Goal: Task Accomplishment & Management: Manage account settings

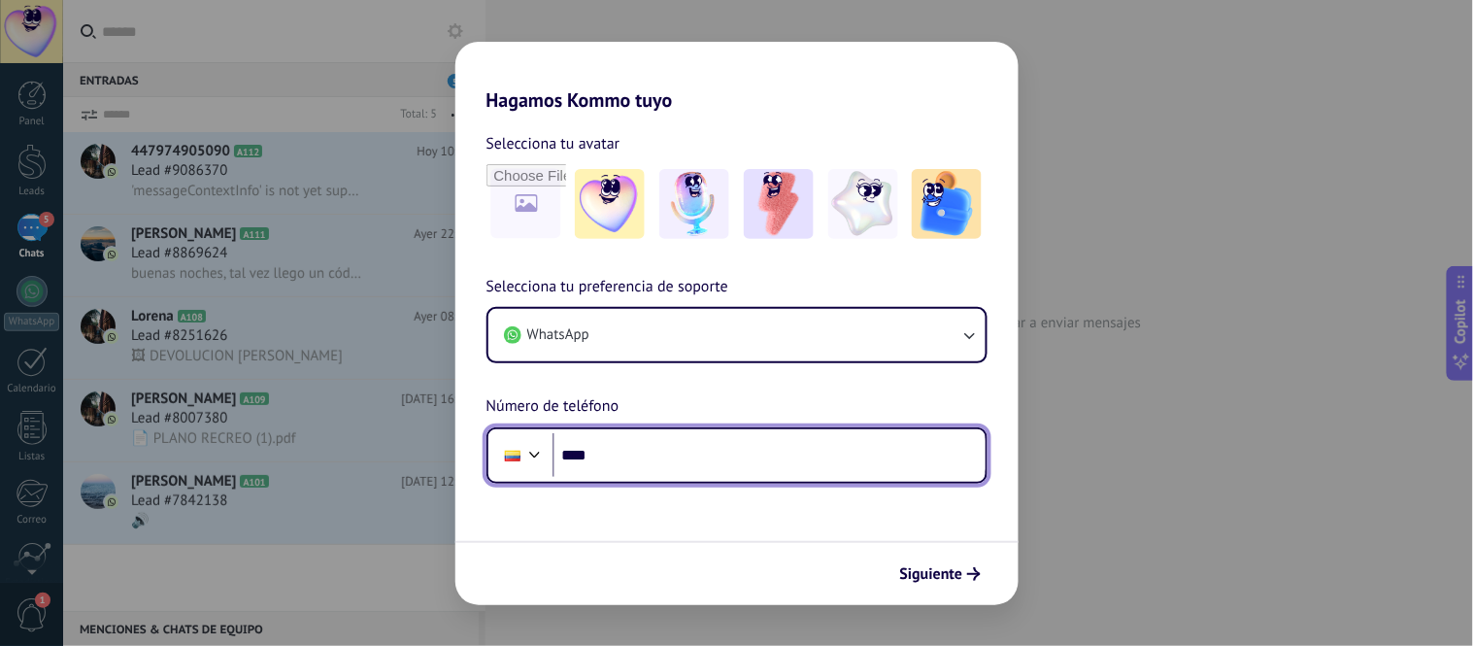
click at [648, 448] on input "****" at bounding box center [768, 455] width 433 height 45
paste input "**********"
type input "**********"
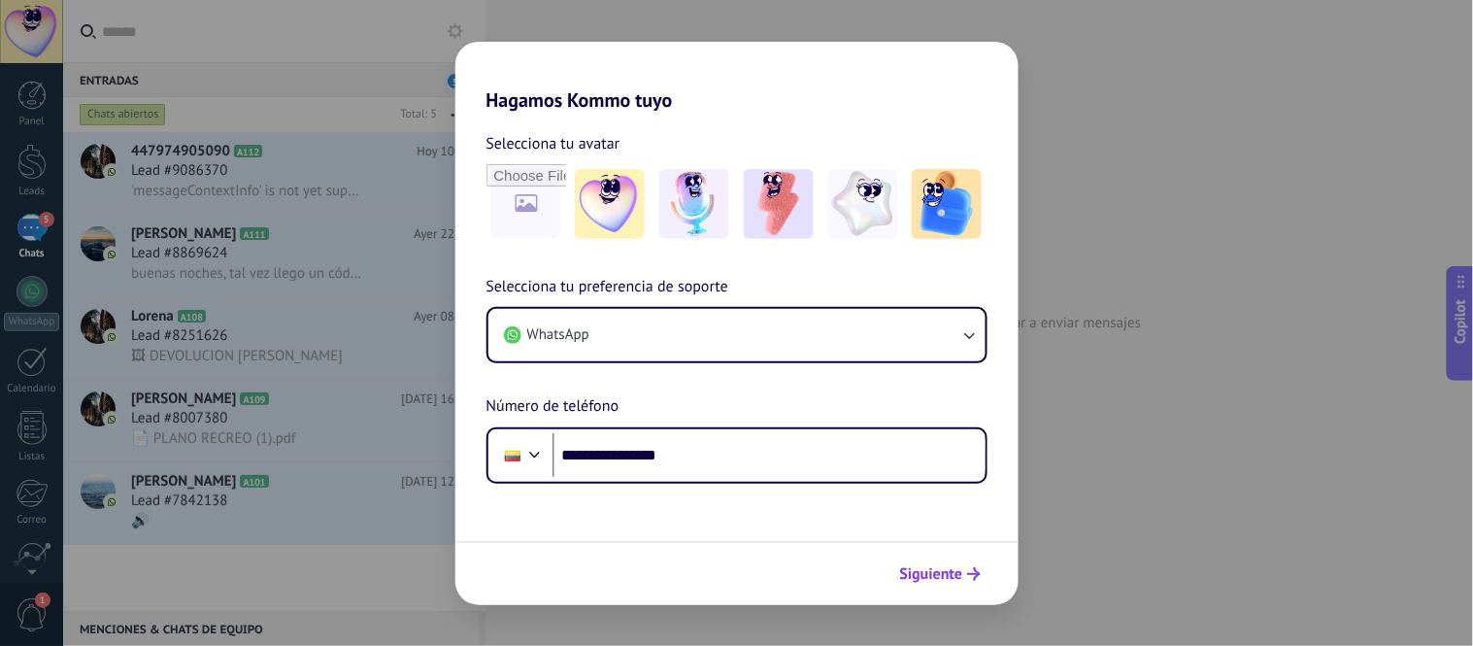
click at [923, 567] on span "Siguiente" at bounding box center [931, 574] width 63 height 14
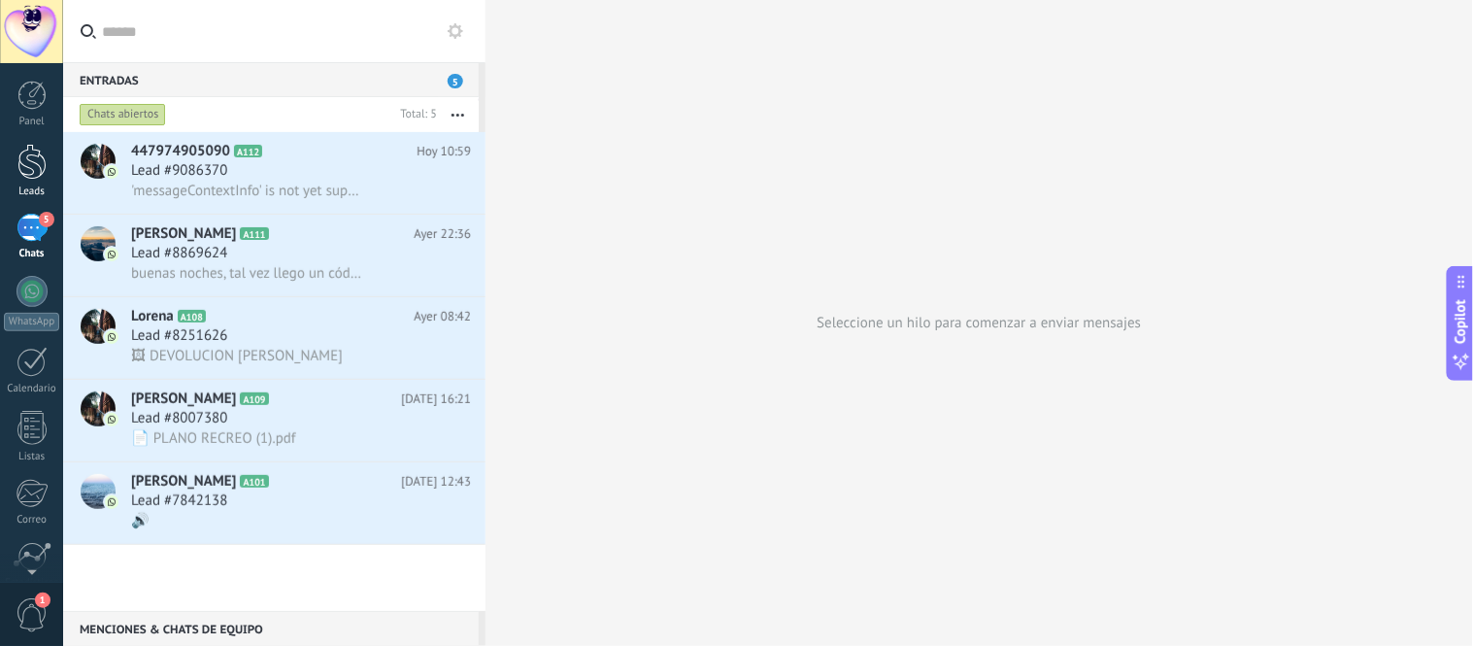
click at [36, 159] on div at bounding box center [31, 162] width 29 height 36
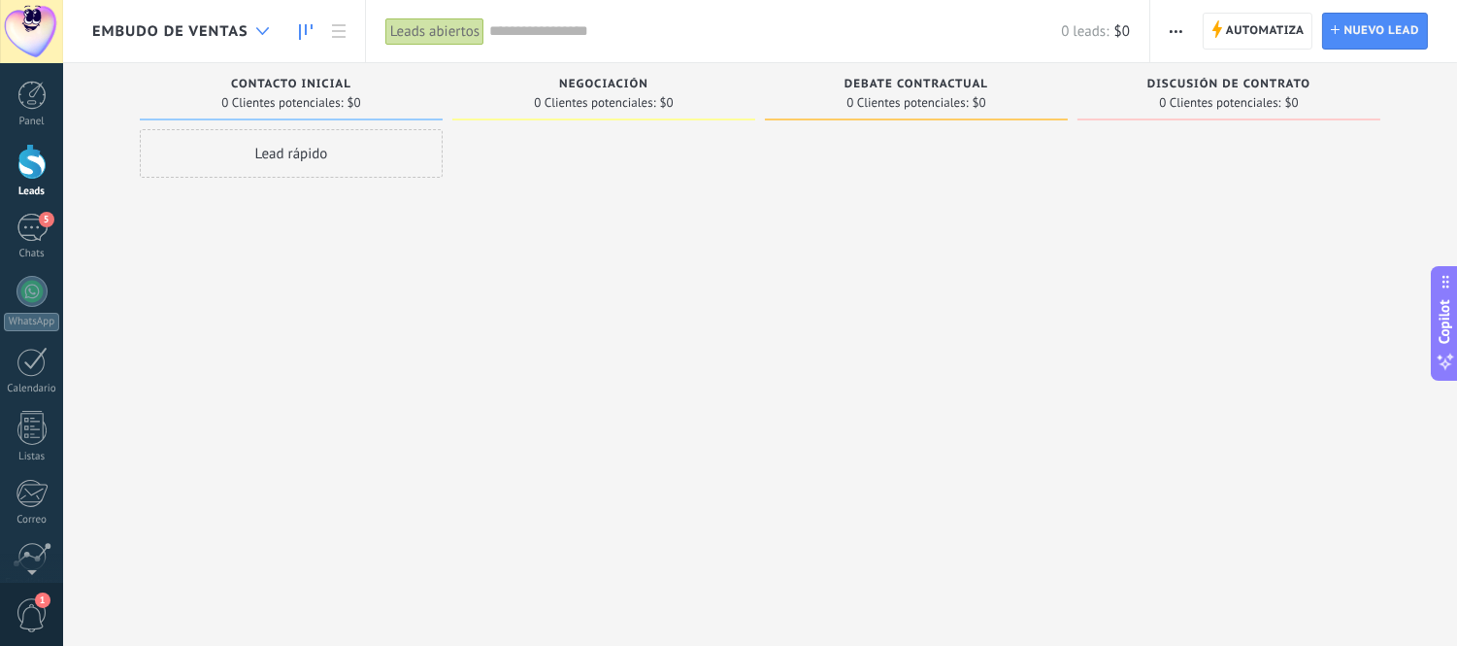
click at [274, 34] on div at bounding box center [263, 32] width 32 height 38
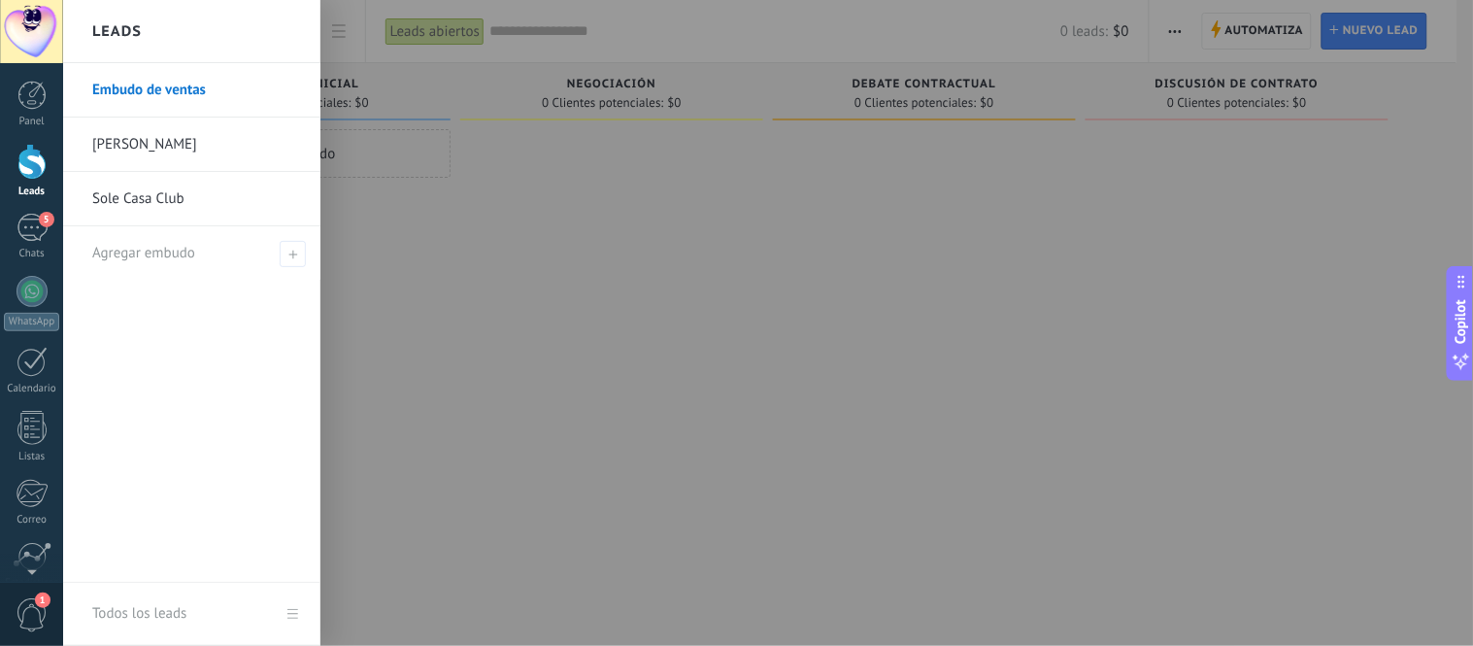
click at [128, 159] on link "[PERSON_NAME]" at bounding box center [196, 144] width 209 height 54
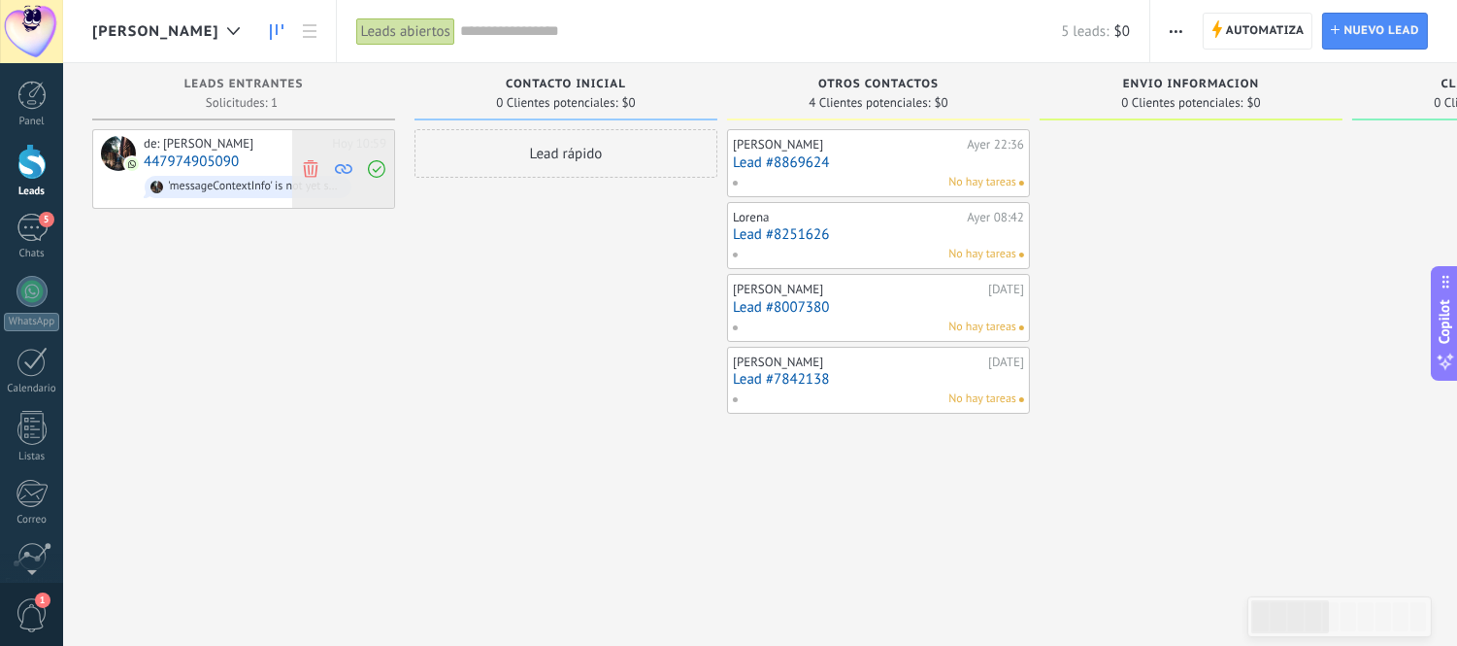
click at [315, 167] on icon at bounding box center [310, 167] width 17 height 17
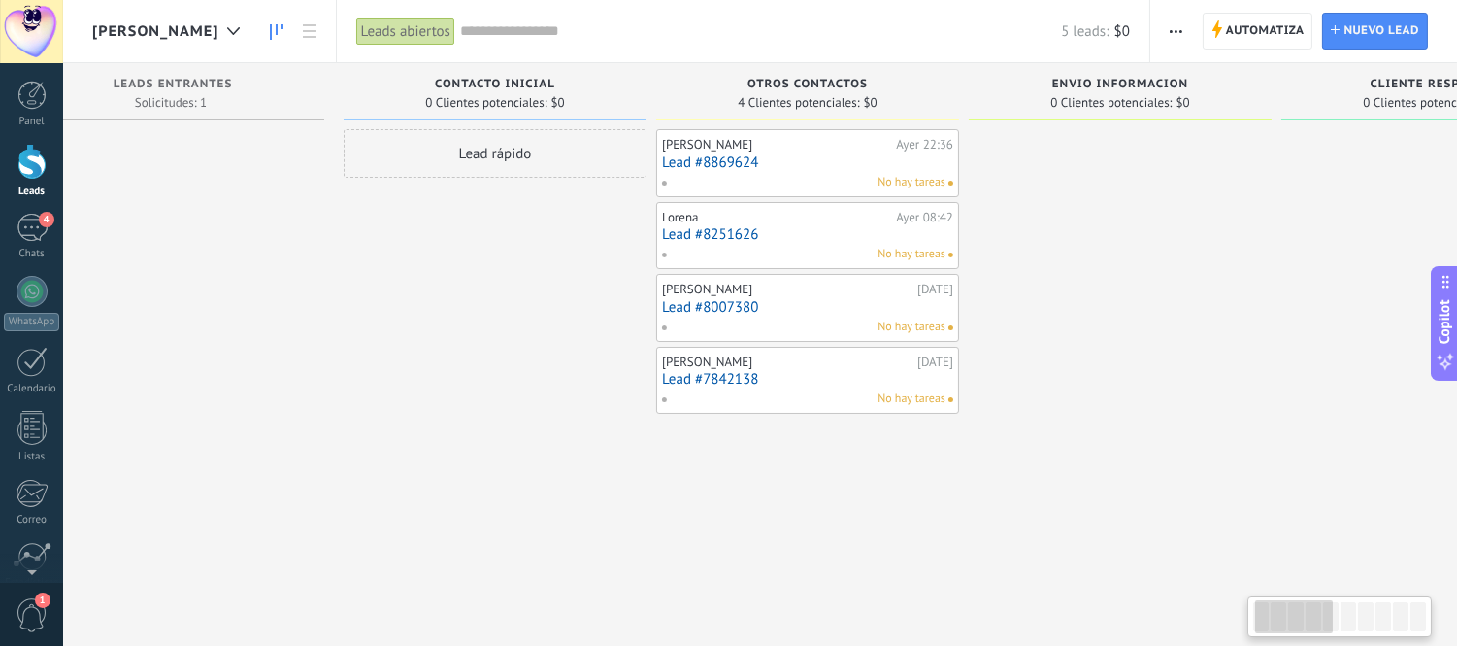
scroll to position [0, 146]
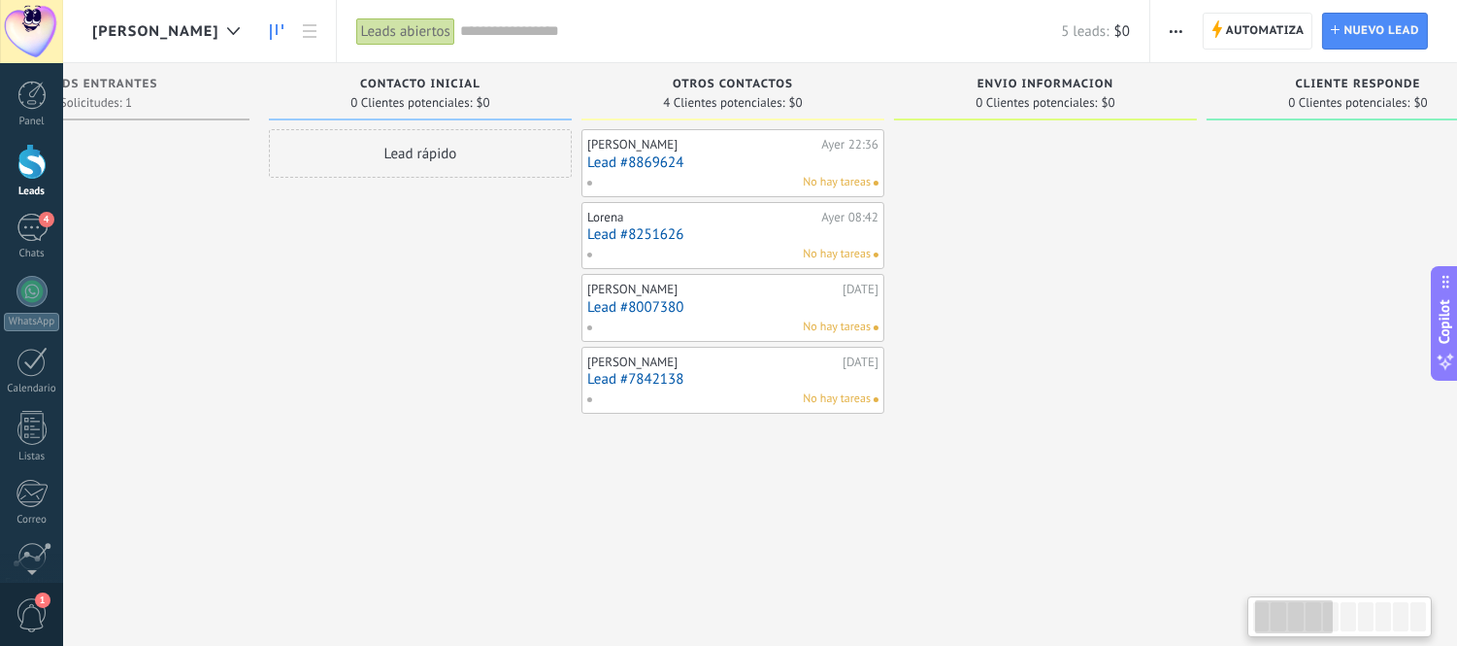
drag, startPoint x: 490, startPoint y: 357, endPoint x: 344, endPoint y: 354, distance: 146.6
click at [344, 354] on div "Lead rápido" at bounding box center [420, 325] width 303 height 392
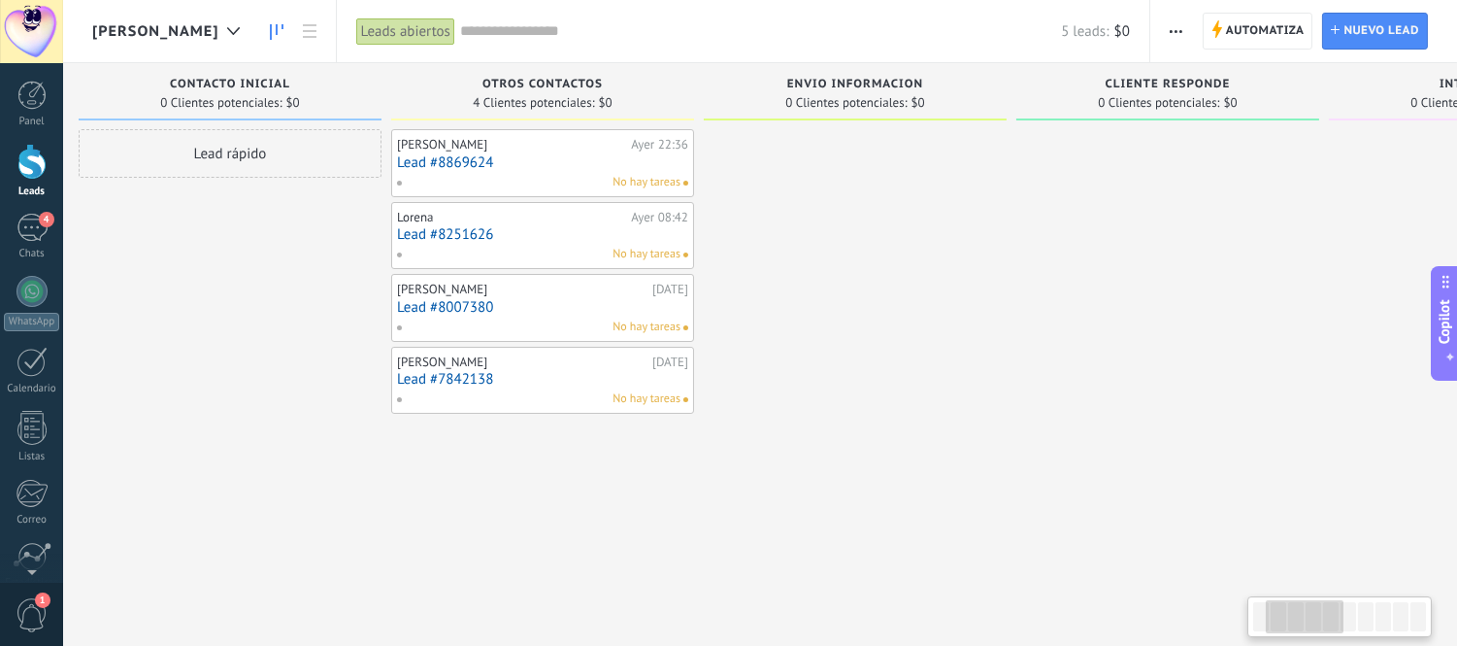
drag, startPoint x: 1056, startPoint y: 342, endPoint x: 894, endPoint y: 337, distance: 162.2
click at [867, 337] on div at bounding box center [855, 325] width 303 height 392
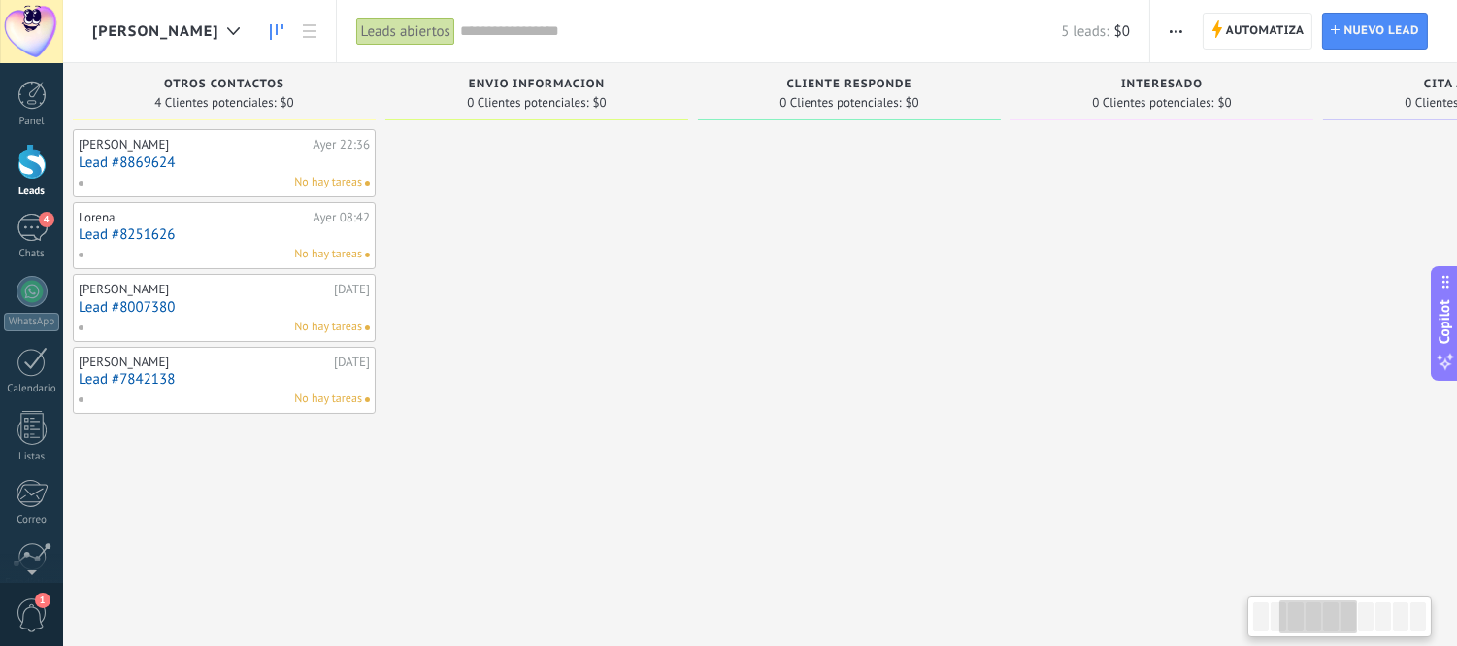
drag, startPoint x: 947, startPoint y: 340, endPoint x: 702, endPoint y: 340, distance: 245.6
click at [656, 340] on div at bounding box center [536, 325] width 303 height 392
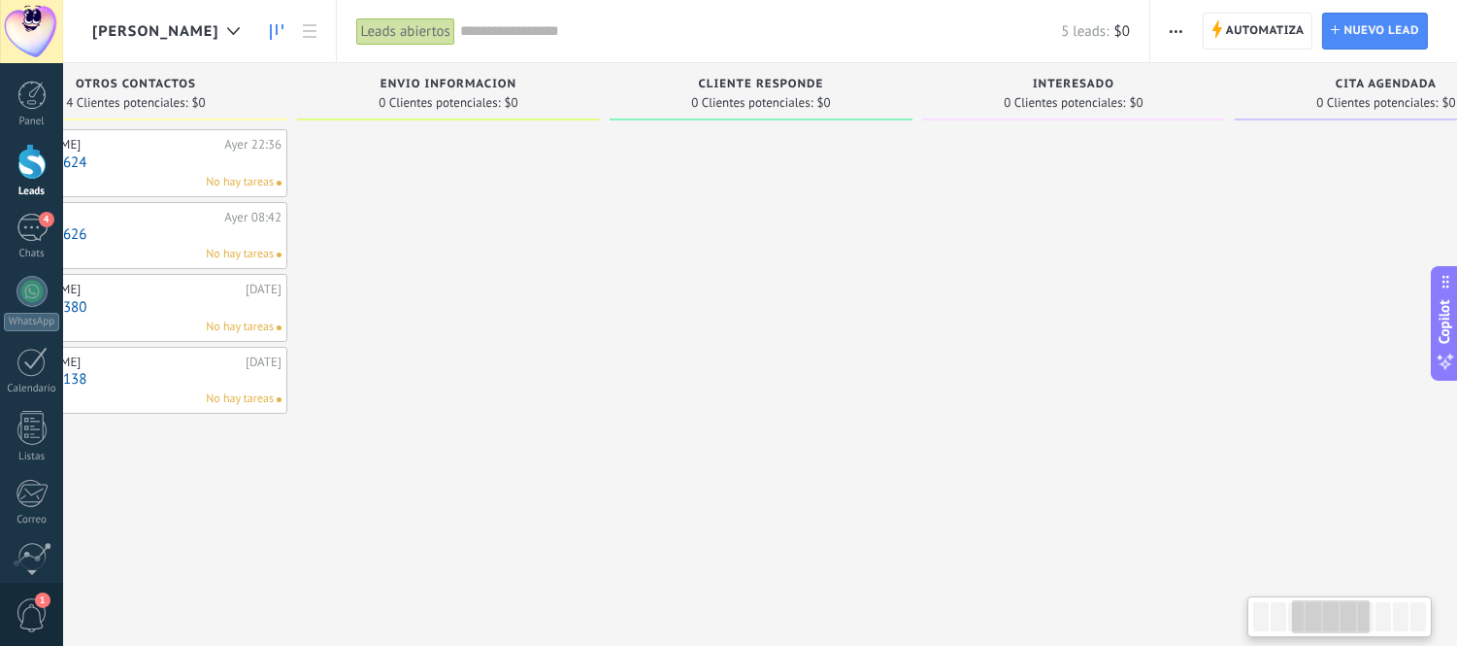
drag, startPoint x: 983, startPoint y: 340, endPoint x: 938, endPoint y: 334, distance: 46.0
click at [922, 334] on div "cliente responde 0 Clientes potenciales: $0" at bounding box center [766, 292] width 313 height 458
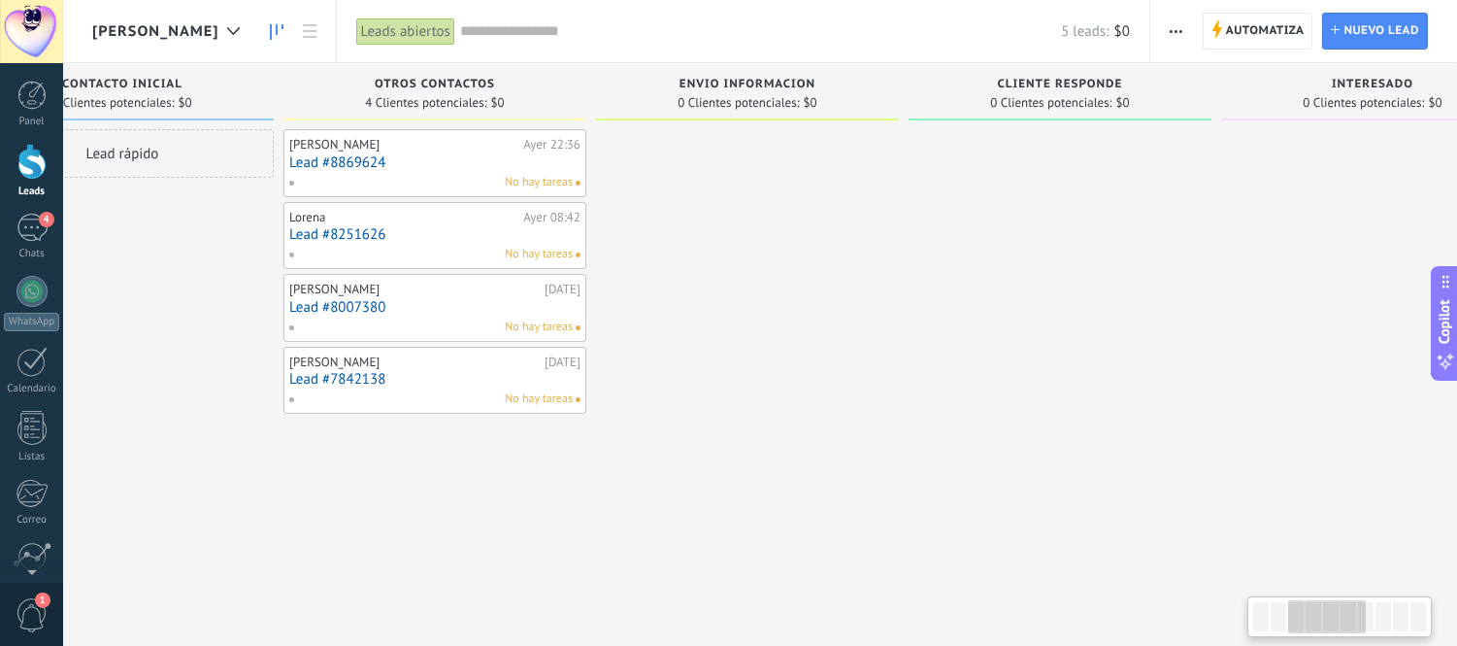
drag, startPoint x: 646, startPoint y: 345, endPoint x: 903, endPoint y: 340, distance: 257.3
click at [902, 340] on div at bounding box center [750, 325] width 303 height 392
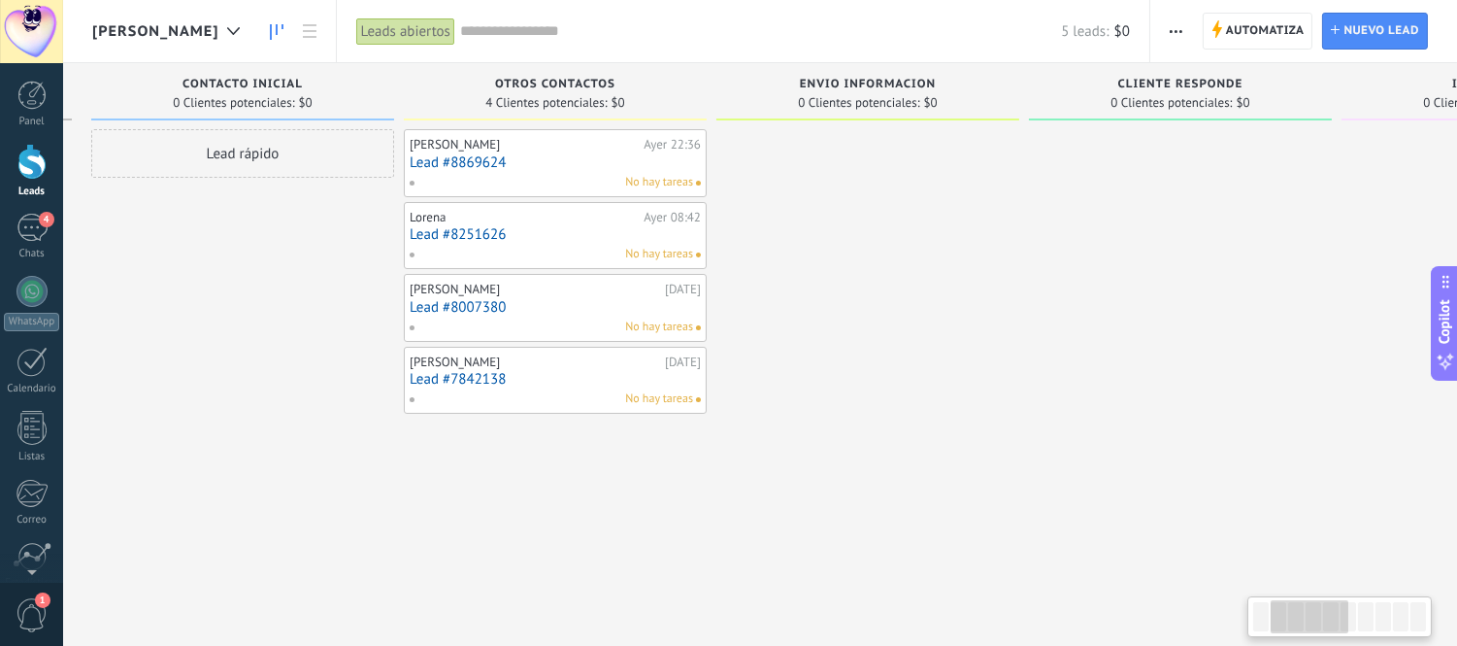
drag, startPoint x: 869, startPoint y: 346, endPoint x: 843, endPoint y: 354, distance: 27.6
click at [881, 346] on div at bounding box center [867, 325] width 303 height 392
click at [49, 225] on span "4" at bounding box center [47, 220] width 16 height 16
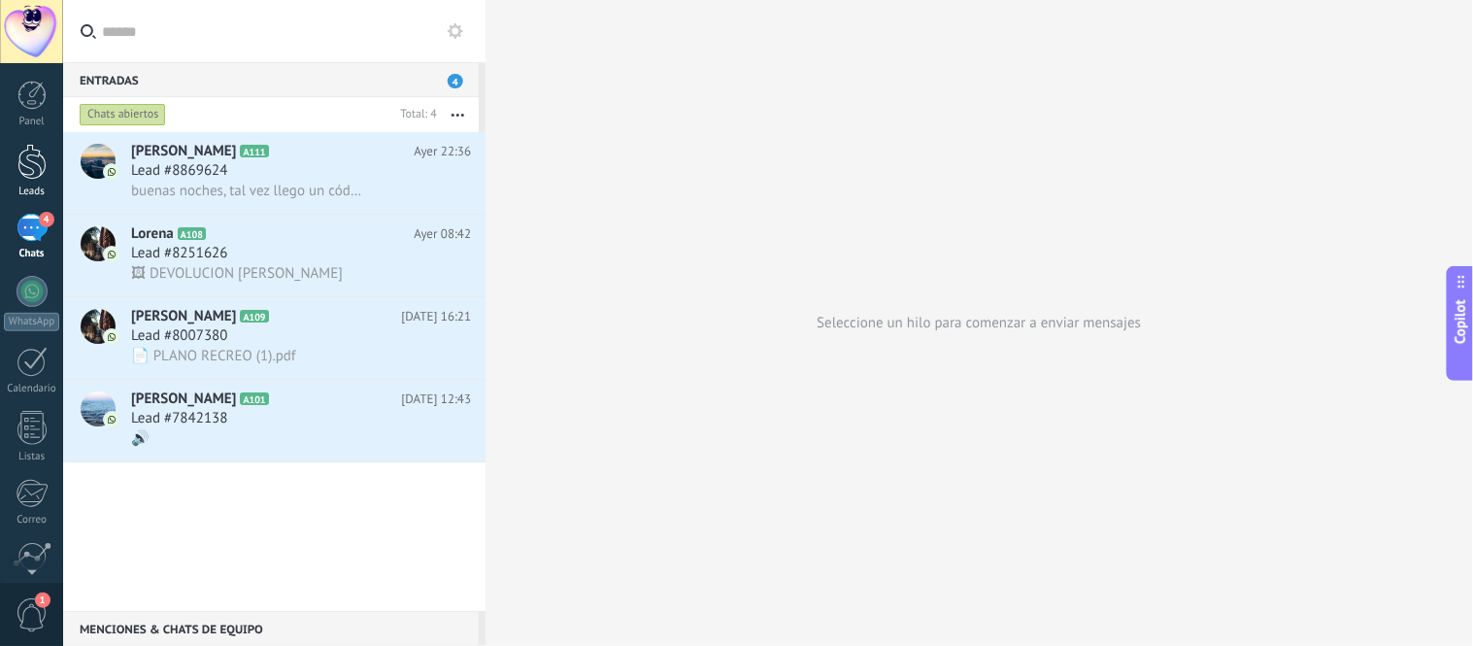
click at [15, 169] on link "Leads" at bounding box center [31, 171] width 63 height 54
